Goal: Task Accomplishment & Management: Complete application form

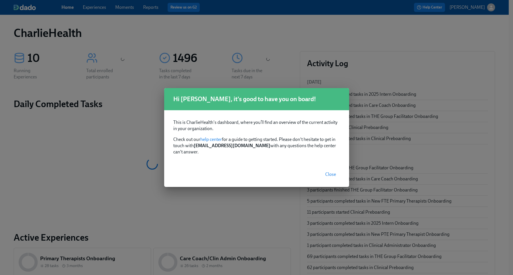
click at [327, 172] on span "Close" at bounding box center [330, 175] width 11 height 6
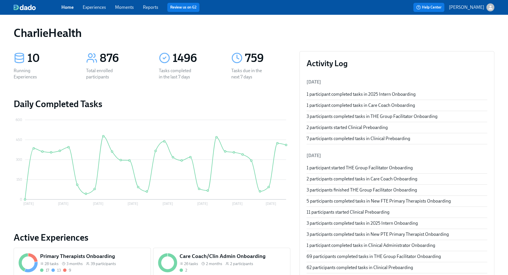
click at [102, 7] on link "Experiences" at bounding box center [94, 7] width 23 height 5
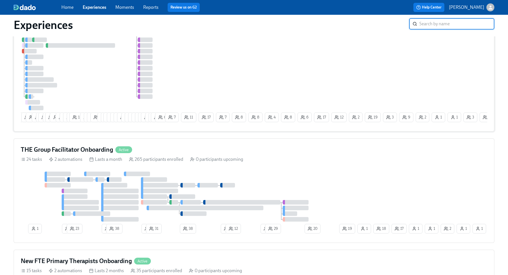
scroll to position [186, 0]
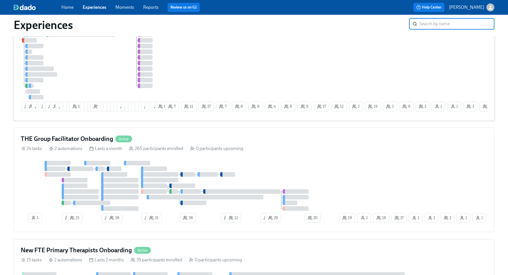
click at [275, 76] on div "2 10 19 2 11 2 16 2 18 1 12 6 6 3 14 8 1 6 8 5 2 23 21 14 11 12 3 3 4 7 3 6 24 …" at bounding box center [254, 67] width 467 height 93
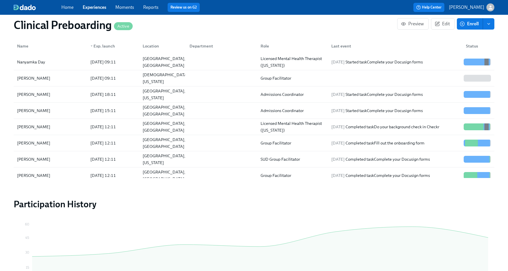
scroll to position [652, 0]
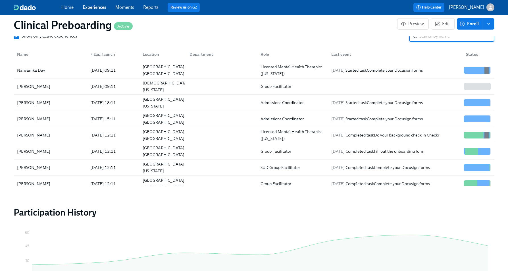
click at [427, 37] on input "search" at bounding box center [457, 35] width 75 height 11
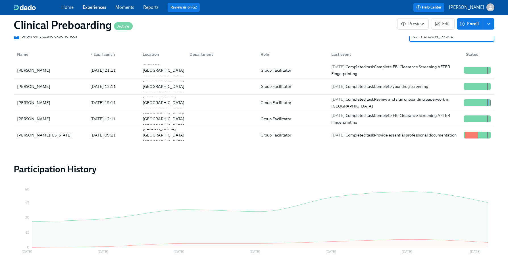
scroll to position [606, 0]
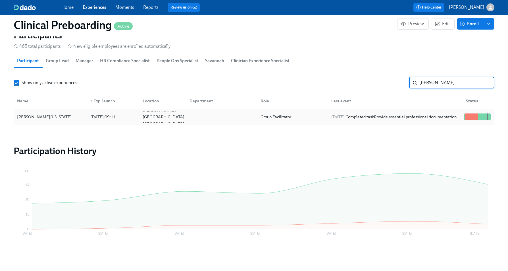
type input "craig"
click at [61, 112] on div "Craig Washington" at bounding box center [50, 116] width 71 height 11
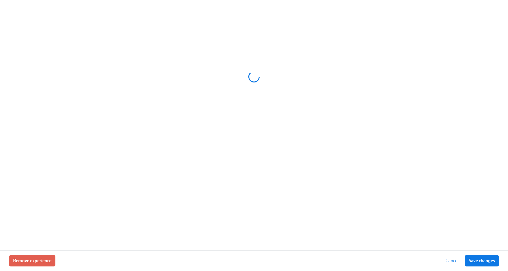
scroll to position [602, 0]
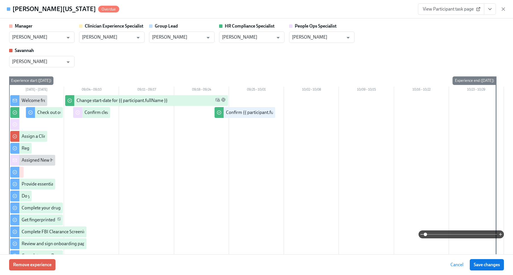
click at [461, 13] on link "View Participant task page" at bounding box center [451, 8] width 66 height 11
click at [503, 13] on div "View Participant task page" at bounding box center [462, 8] width 88 height 11
click at [503, 10] on icon "button" at bounding box center [503, 9] width 6 height 6
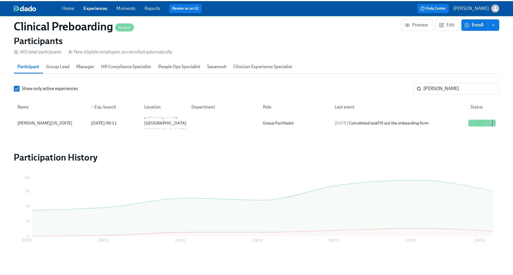
scroll to position [0, 6967]
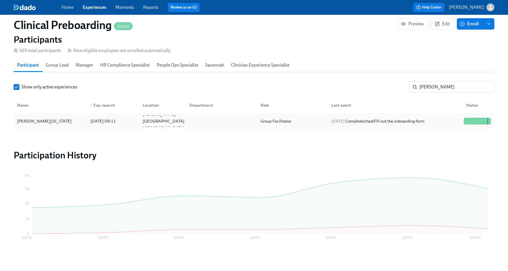
click at [409, 122] on div "2025/09/24 Completed task Fill out the onboarding form" at bounding box center [378, 121] width 98 height 7
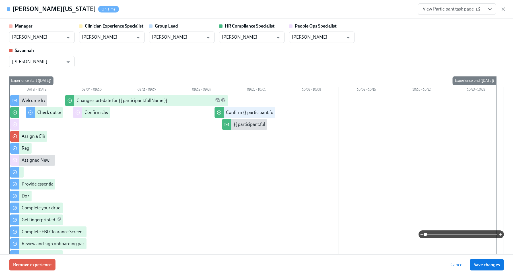
click at [445, 8] on span "View Participant task page" at bounding box center [450, 9] width 57 height 6
click at [506, 9] on div "Craig Washington On Time View Participant task page" at bounding box center [256, 9] width 513 height 18
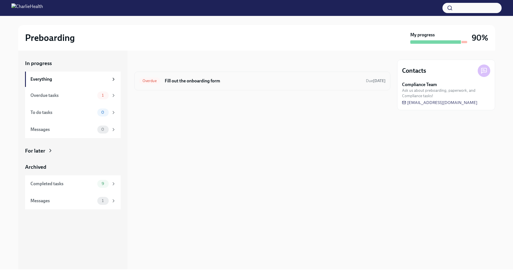
click at [258, 80] on h6 "Fill out the onboarding form" at bounding box center [263, 81] width 196 height 6
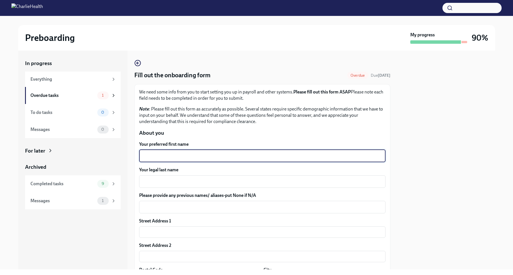
click at [237, 157] on textarea "Your preferred first name" at bounding box center [261, 156] width 239 height 7
click at [328, 157] on textarea "Your preferred first name" at bounding box center [261, 156] width 239 height 7
paste textarea "Craig"
type textarea "Craig"
click at [248, 185] on textarea "Your legal last name" at bounding box center [261, 181] width 239 height 7
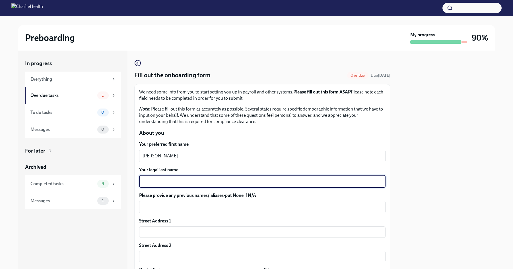
paste textarea "Washington"
type textarea "Washington"
click at [256, 205] on textarea "Please provide any previous names/ aliases-put None if N/A" at bounding box center [261, 207] width 239 height 7
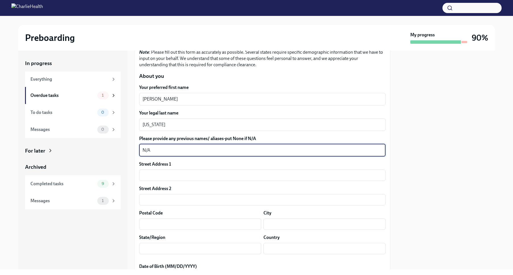
scroll to position [57, 0]
type textarea "N/A"
click at [276, 174] on input "text" at bounding box center [262, 174] width 246 height 11
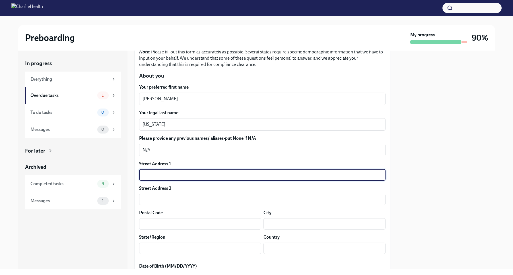
paste input "1722 Glenn Pl"
type input "1722 Glenn Pl"
click at [285, 195] on input "text" at bounding box center [262, 199] width 246 height 11
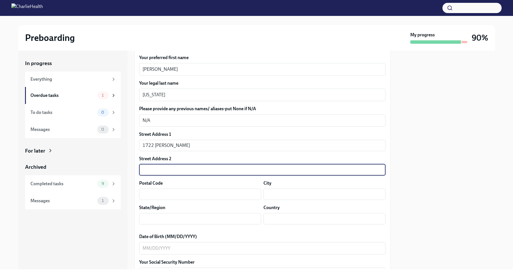
scroll to position [94, 0]
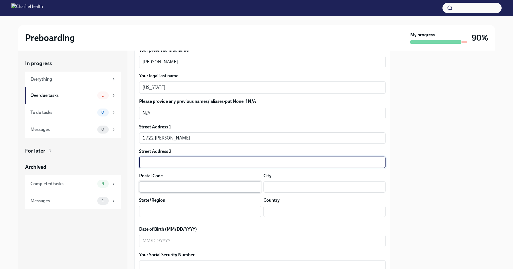
click at [204, 184] on input "text" at bounding box center [200, 186] width 122 height 11
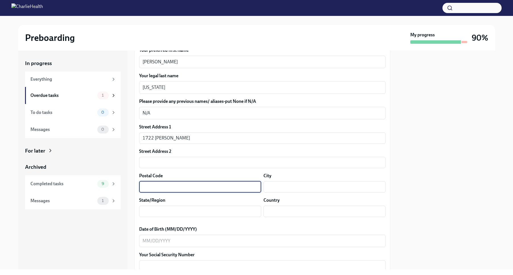
paste input "30288"
type input "30288"
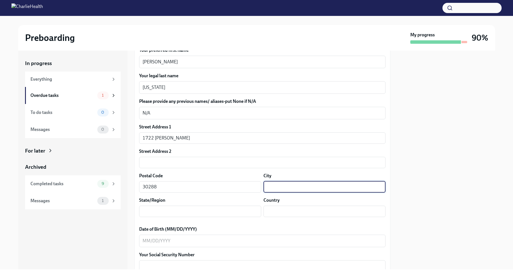
click at [275, 187] on input "text" at bounding box center [324, 186] width 122 height 11
type input "Conley"
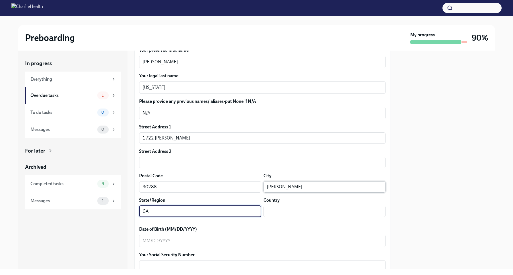
type input "GA"
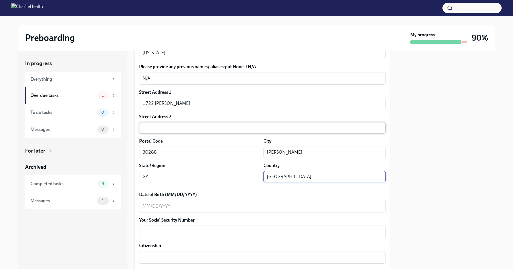
scroll to position [135, 0]
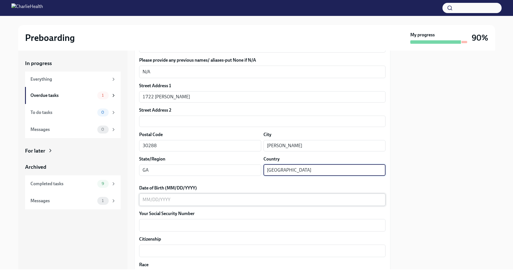
type input "USA"
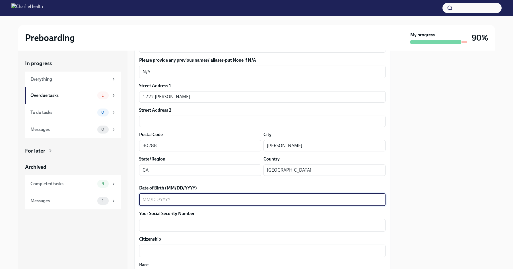
click at [236, 202] on textarea "Date of Birth (MM/DD/YYYY)" at bounding box center [261, 199] width 239 height 7
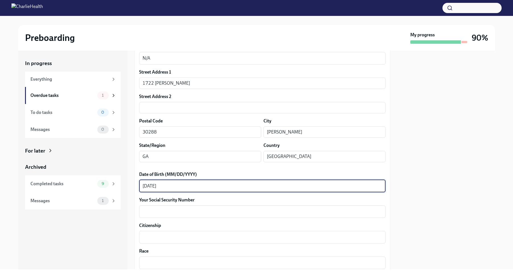
scroll to position [150, 0]
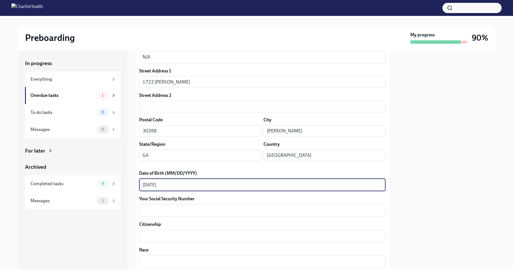
type textarea "01/30/1960"
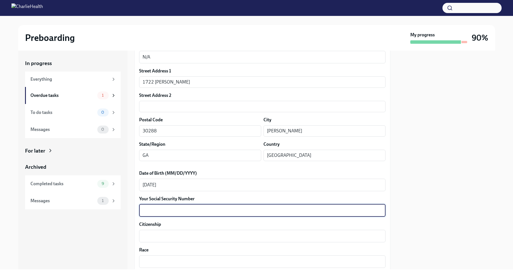
click at [275, 212] on textarea "Your Social Security Number" at bounding box center [261, 210] width 239 height 7
paste textarea "096606998"
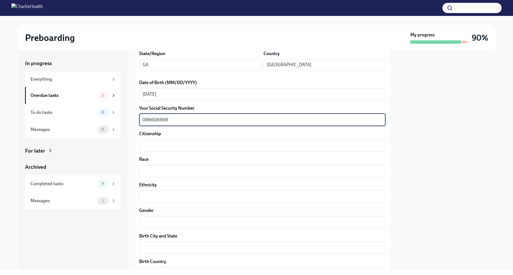
scroll to position [261, 0]
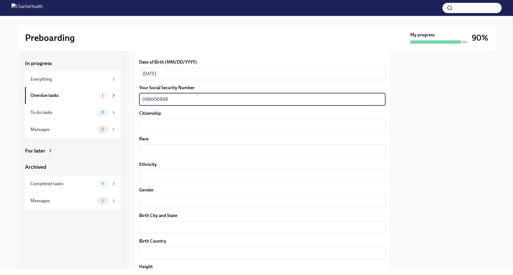
type textarea "096606998"
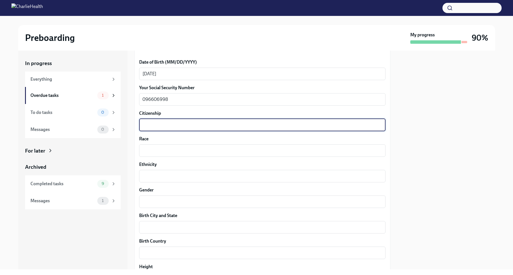
click at [242, 124] on textarea "Citizenship" at bounding box center [261, 125] width 239 height 7
paste textarea "United States"
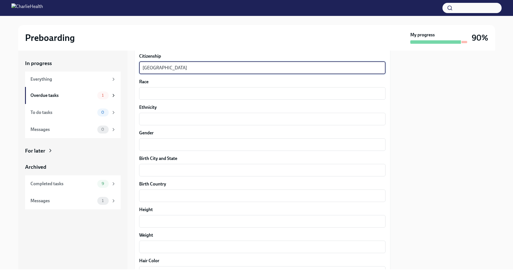
scroll to position [345, 0]
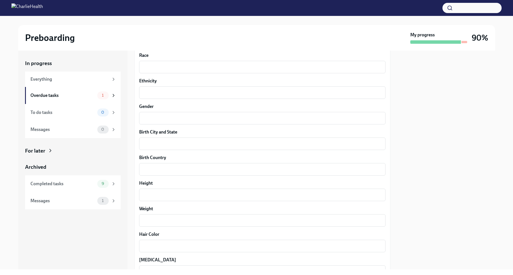
type textarea "United States"
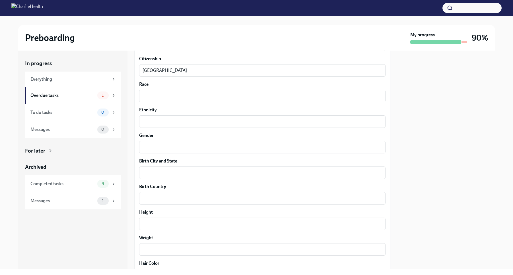
scroll to position [312, 0]
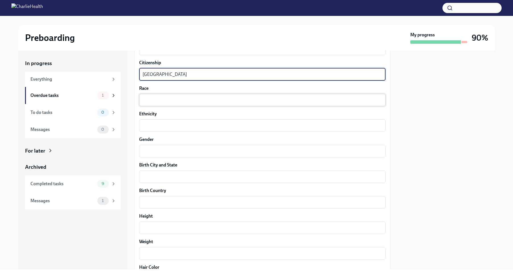
click at [253, 100] on textarea "Race" at bounding box center [261, 100] width 239 height 7
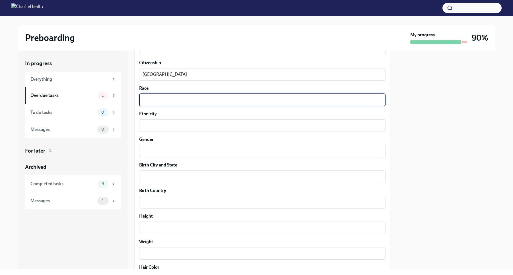
paste textarea "Black"
type textarea "Black"
click at [246, 123] on textarea "Ethnicity" at bounding box center [261, 125] width 239 height 7
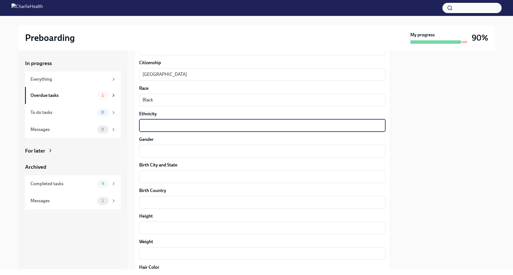
paste textarea "Non-Hispanic"
type textarea "Non-Hispanic"
click at [237, 153] on textarea "Gender" at bounding box center [261, 151] width 239 height 7
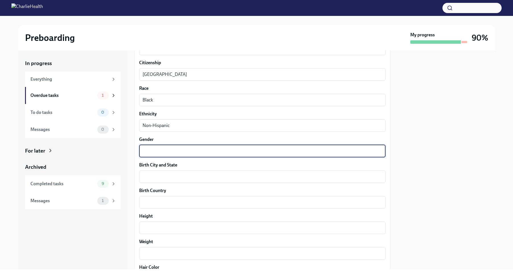
paste textarea "Male"
type textarea "Male"
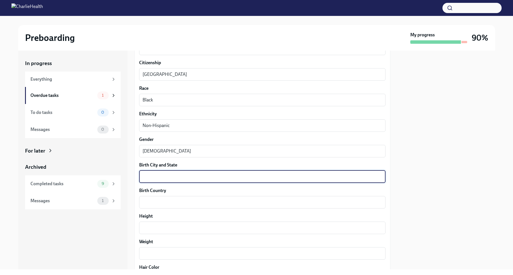
click at [250, 175] on textarea "Birth City and State" at bounding box center [261, 176] width 239 height 7
paste textarea "Queens, NY"
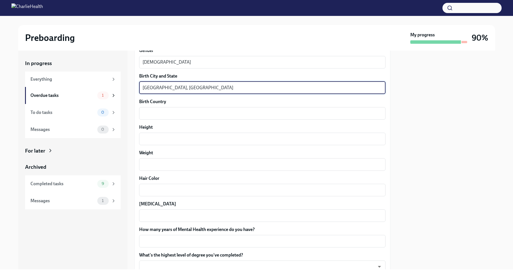
scroll to position [403, 0]
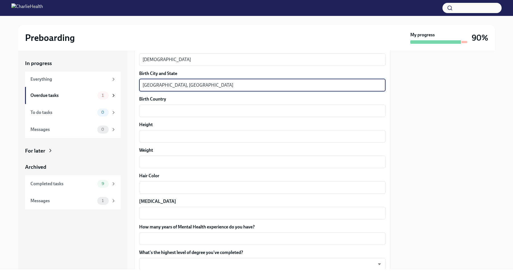
type textarea "Queens, NY"
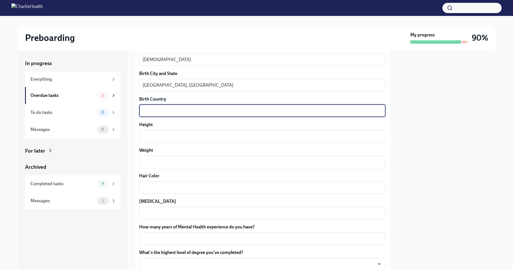
click at [198, 113] on textarea "Birth Country" at bounding box center [261, 110] width 239 height 7
paste textarea "United States"
type textarea "United States"
click at [194, 142] on div "x ​" at bounding box center [262, 136] width 246 height 13
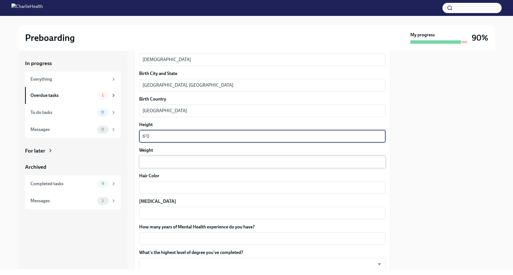
type textarea "6'0"
click at [156, 163] on textarea "Weight" at bounding box center [261, 162] width 239 height 7
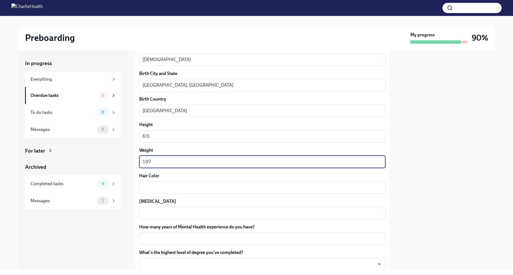
type textarea "197"
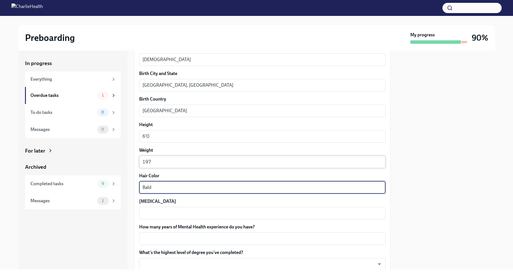
type textarea "Bald"
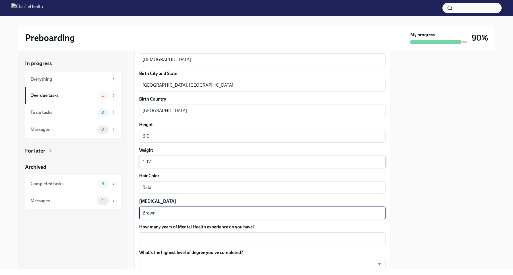
type textarea "Brown"
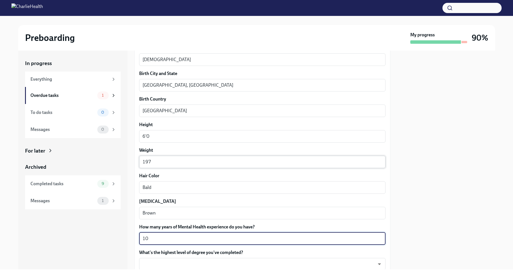
type textarea "10"
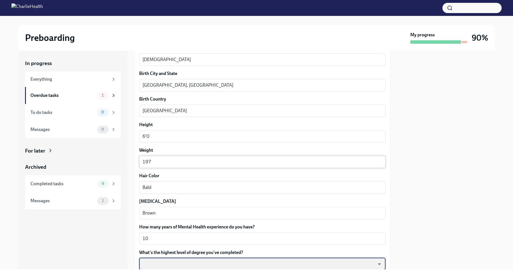
scroll to position [404, 0]
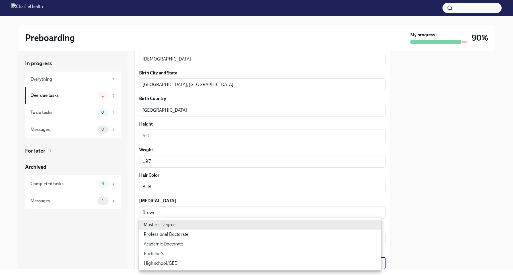
click at [224, 260] on body "Preboarding My progress 90% In progress Everything Overdue tasks 1 To do tasks …" at bounding box center [256, 137] width 513 height 275
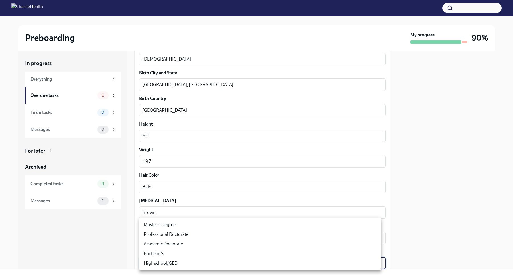
click at [213, 222] on li "Master's Degree" at bounding box center [260, 225] width 242 height 10
type input "2vBr-ghkD"
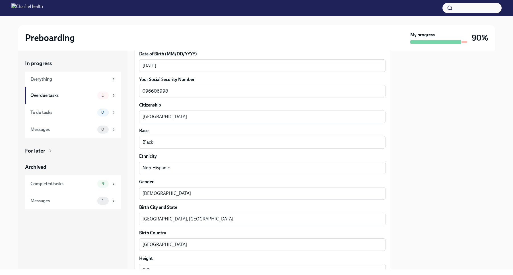
scroll to position [448, 0]
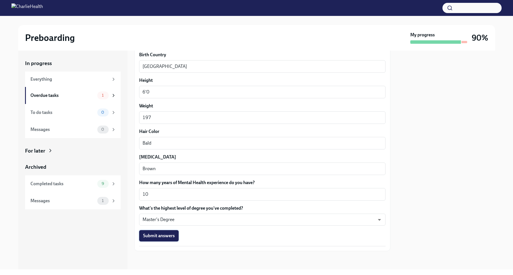
click at [165, 235] on span "Submit answers" at bounding box center [159, 236] width 32 height 6
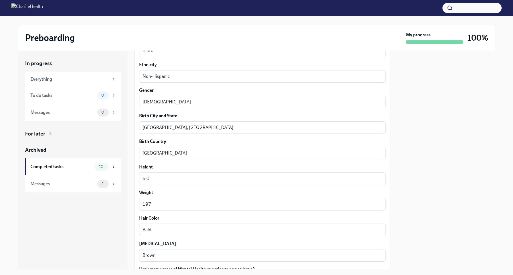
scroll to position [374, 0]
